Goal: Transaction & Acquisition: Purchase product/service

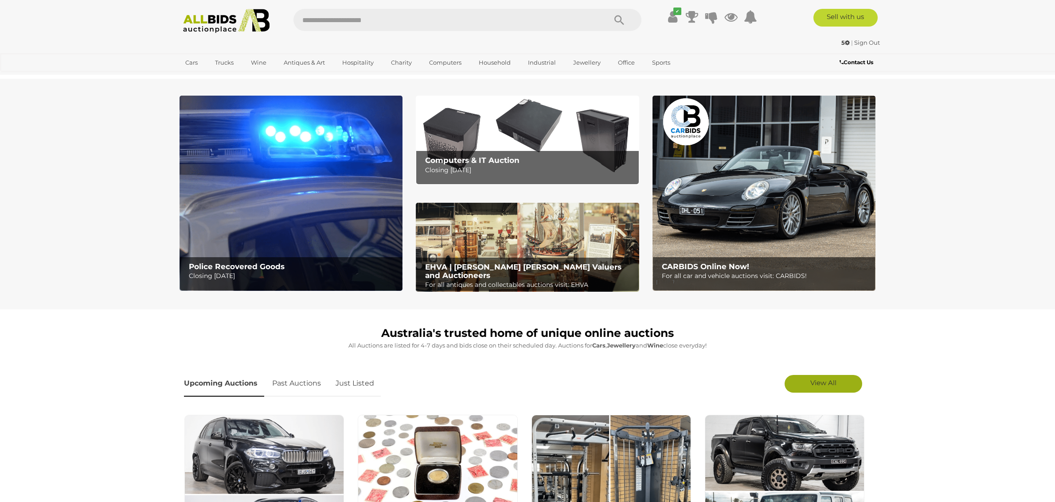
click at [825, 383] on span "View All" at bounding box center [823, 383] width 26 height 8
click at [266, 104] on link "View All Wine Auctions" at bounding box center [282, 102] width 74 height 14
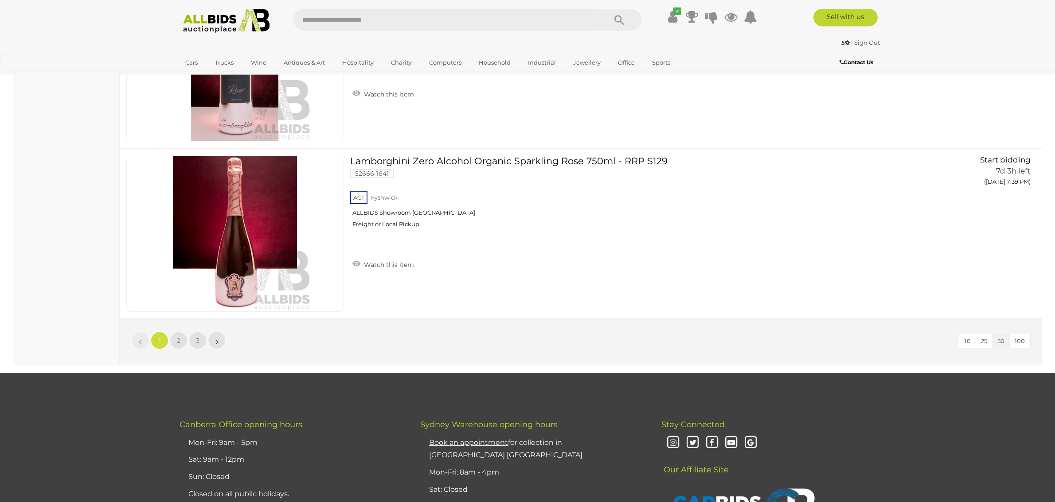
scroll to position [8412, 0]
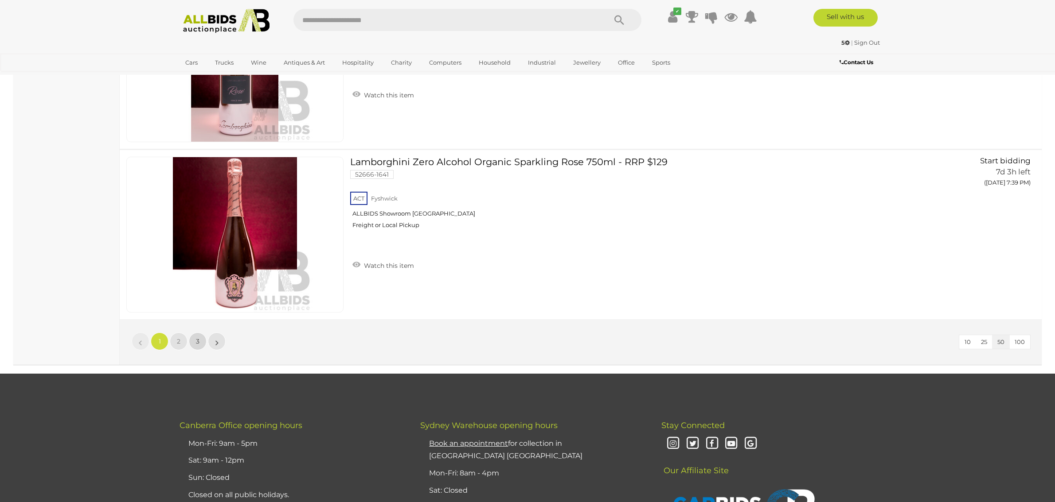
click at [193, 341] on link "3" at bounding box center [198, 342] width 18 height 18
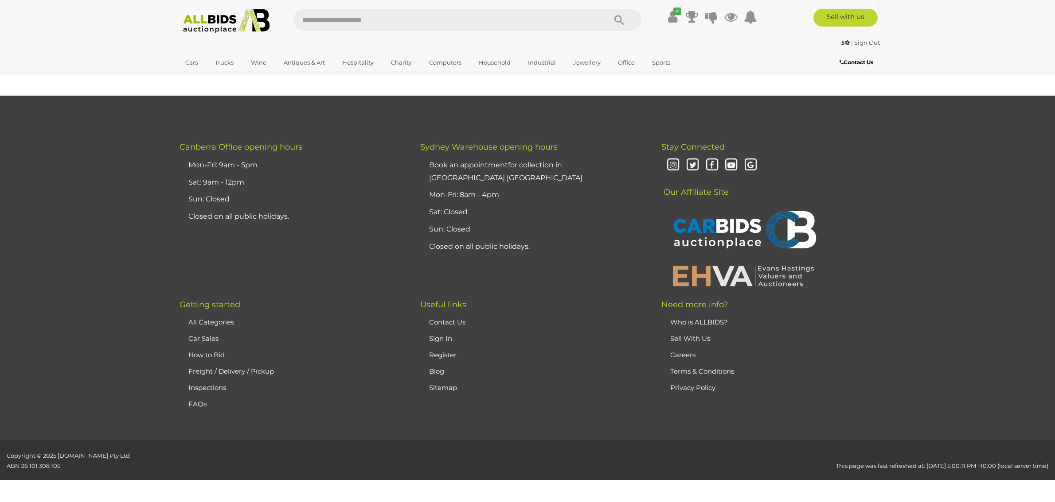
scroll to position [113, 0]
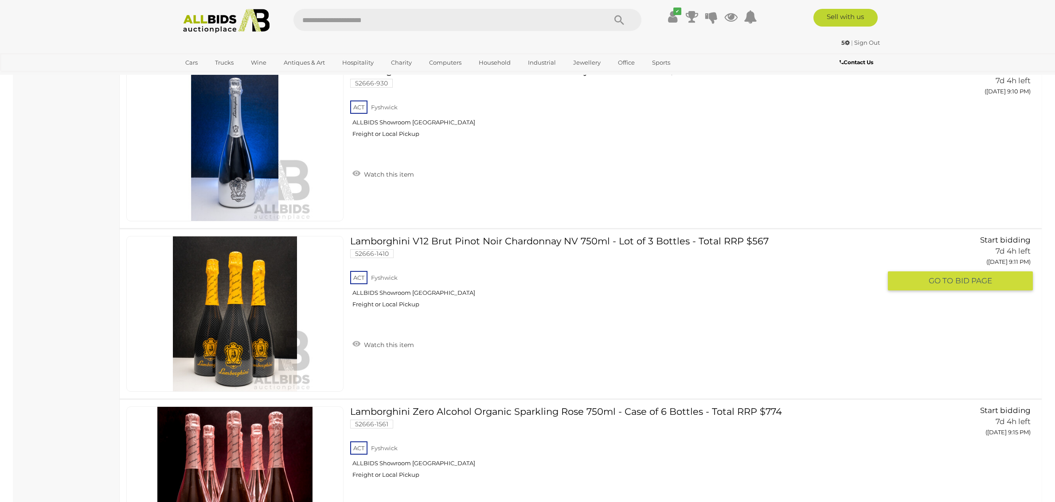
scroll to position [1556, 0]
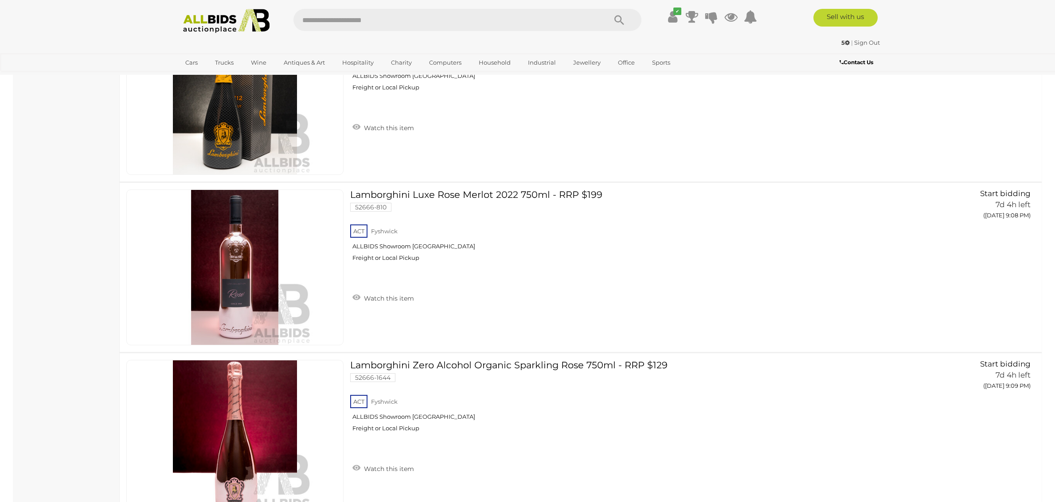
drag, startPoint x: 203, startPoint y: 15, endPoint x: 203, endPoint y: 52, distance: 37.2
click at [203, 21] on img at bounding box center [226, 21] width 96 height 24
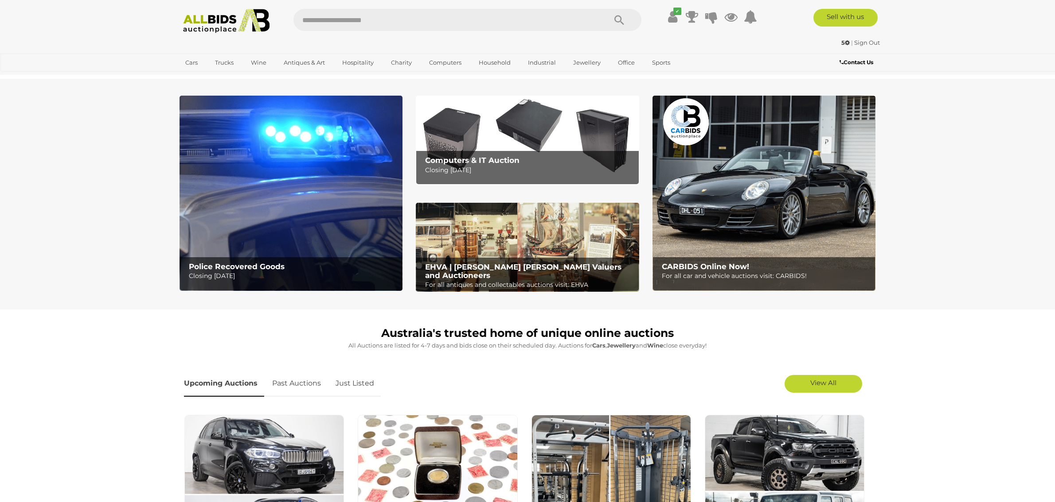
scroll to position [279, 0]
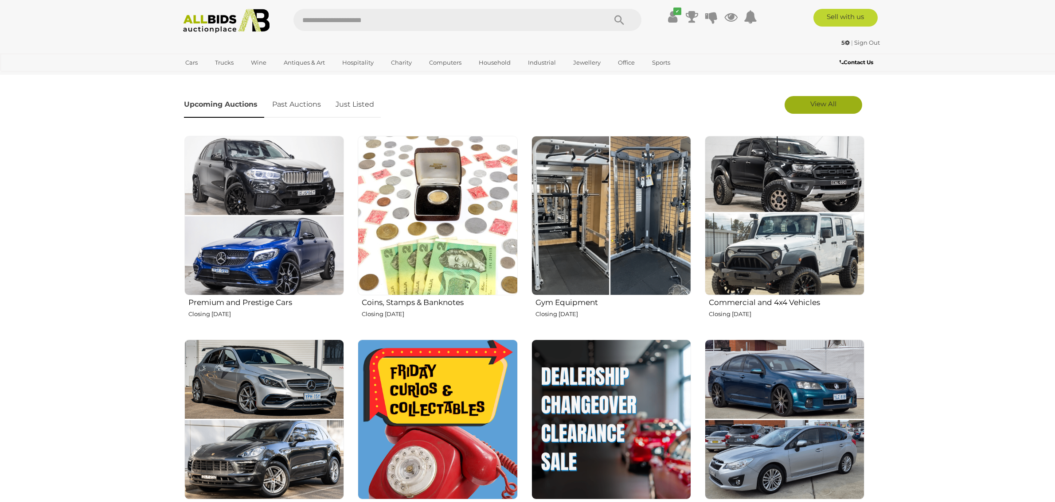
click at [829, 106] on span "View All" at bounding box center [823, 104] width 26 height 8
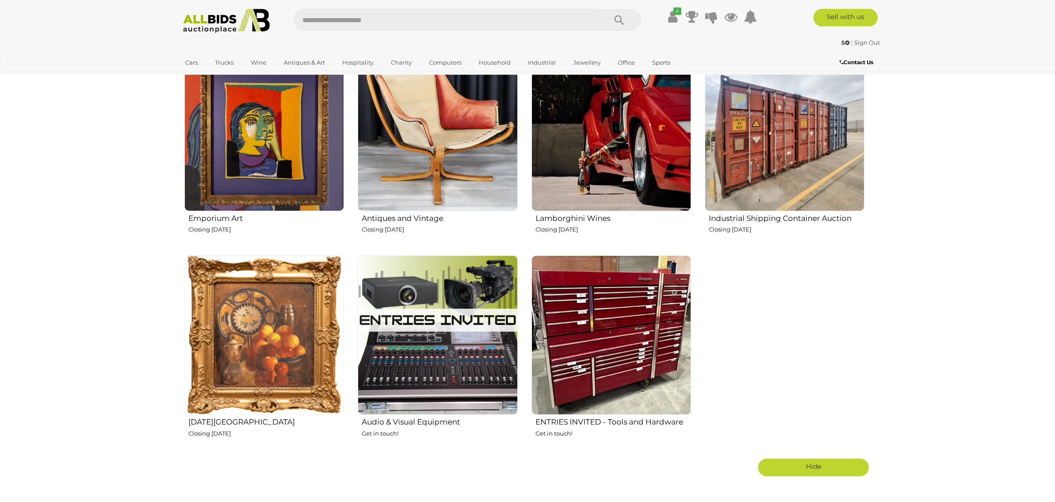
scroll to position [1396, 0]
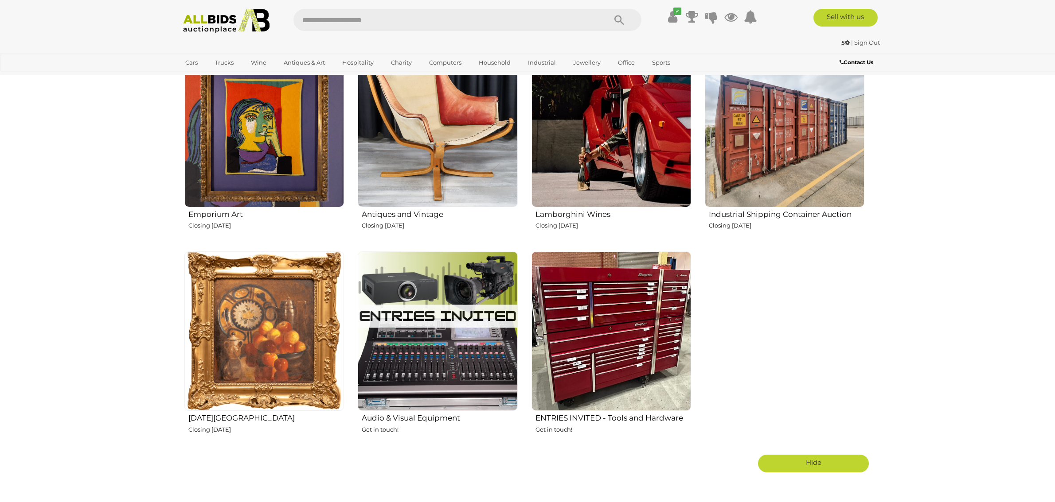
click at [606, 159] on img at bounding box center [611, 127] width 160 height 160
click at [625, 174] on img at bounding box center [611, 127] width 160 height 160
